Goal: Register for event/course

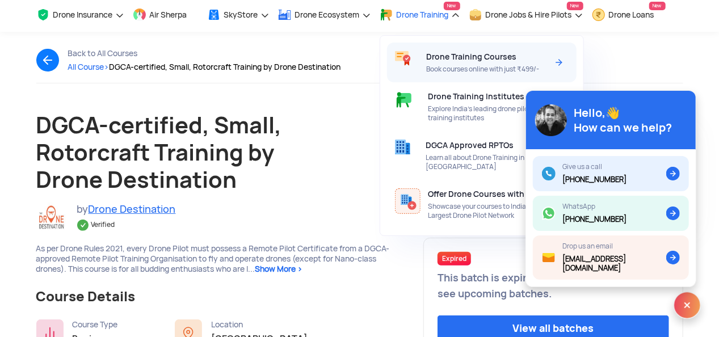
scroll to position [57, 0]
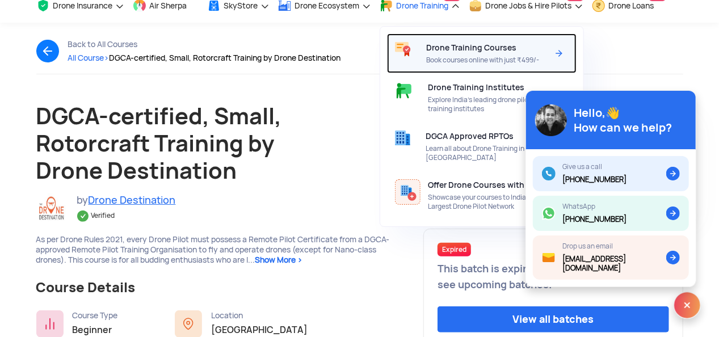
click at [489, 63] on span "Book courses online with just ₹499/-" at bounding box center [487, 60] width 122 height 9
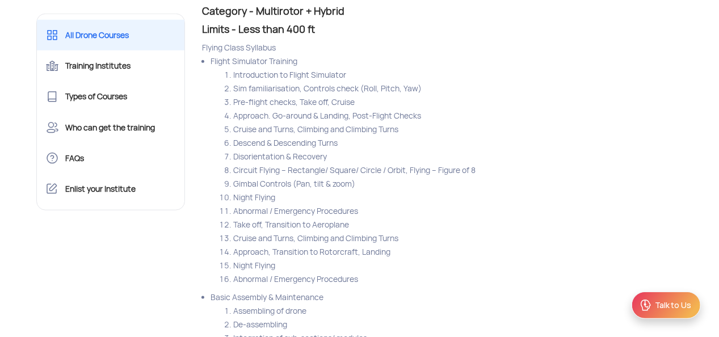
scroll to position [4764, 0]
